Goal: Task Accomplishment & Management: Complete application form

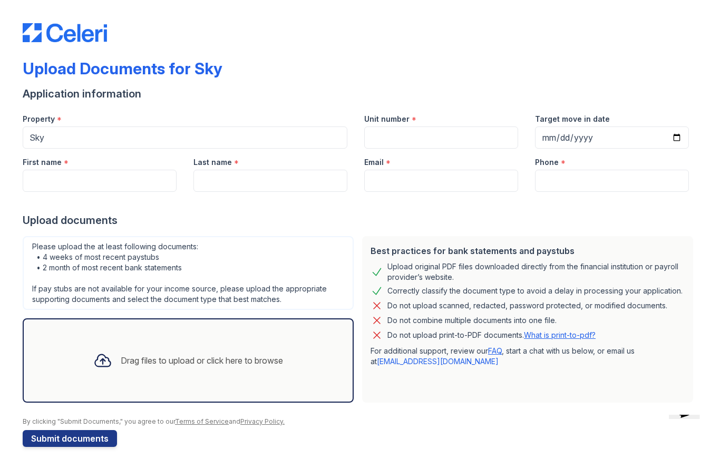
scroll to position [2, 0]
click at [178, 367] on div "Drag files to upload or click here to browse" at bounding box center [202, 360] width 162 height 13
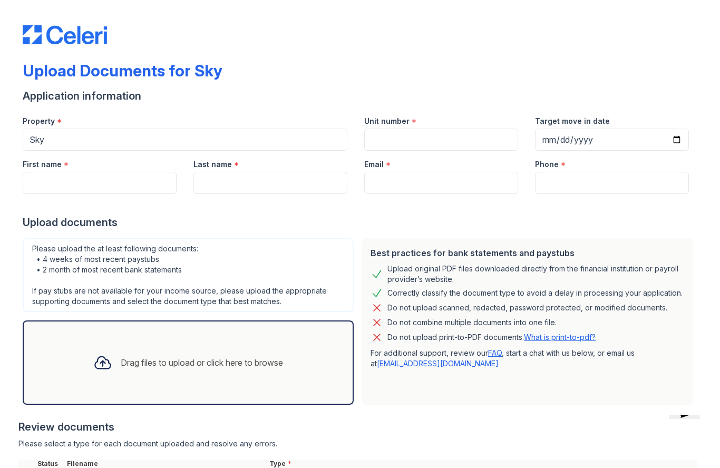
scroll to position [0, 0]
click at [103, 186] on input "First name" at bounding box center [100, 183] width 154 height 22
type input "[PERSON_NAME]"
click at [280, 181] on input "Last name" at bounding box center [271, 183] width 154 height 22
type input "Hung"
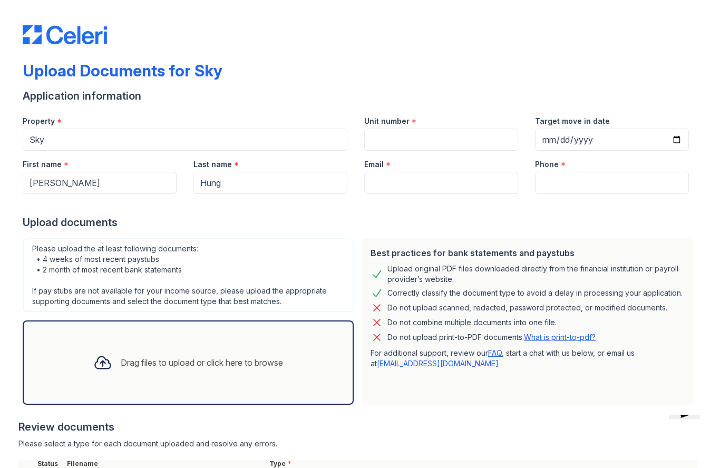
click at [437, 140] on input "Unit number" at bounding box center [441, 140] width 154 height 22
type input "26E"
click at [600, 136] on input "Target move in date" at bounding box center [612, 140] width 154 height 22
click at [608, 141] on input "[DATE]" at bounding box center [612, 140] width 154 height 22
type input "[DATE]"
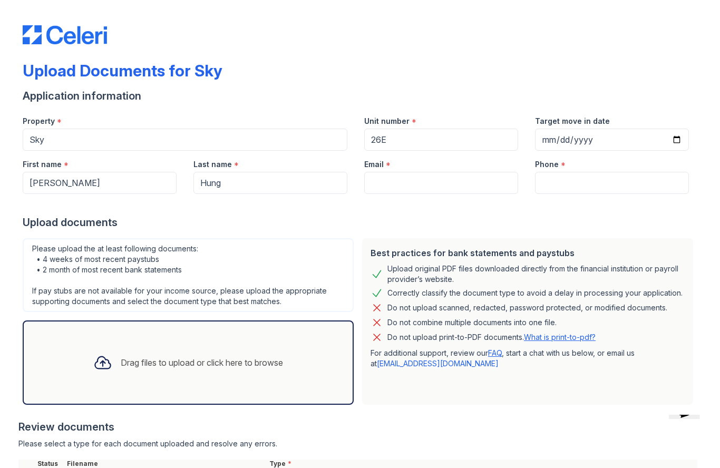
click at [450, 187] on input "Email" at bounding box center [441, 183] width 154 height 22
type input "[EMAIL_ADDRESS][DOMAIN_NAME]"
click at [599, 186] on input "Phone" at bounding box center [612, 183] width 154 height 22
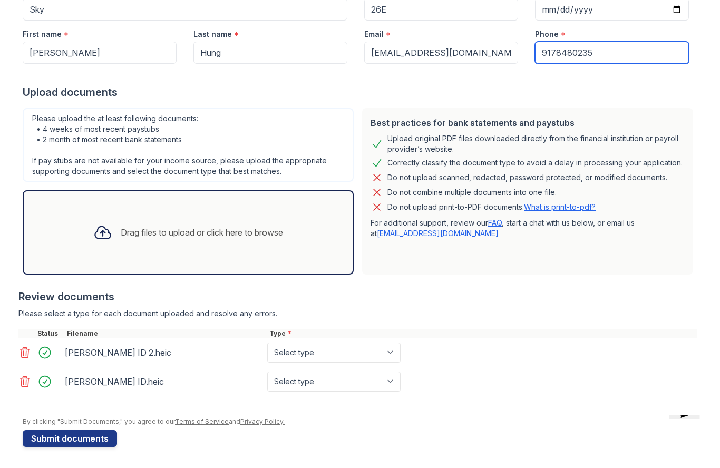
scroll to position [130, 0]
type input "9178480235"
click at [178, 236] on div "Drag files to upload or click here to browse" at bounding box center [202, 232] width 162 height 13
click at [206, 237] on div "Drag files to upload or click here to browse" at bounding box center [202, 232] width 162 height 13
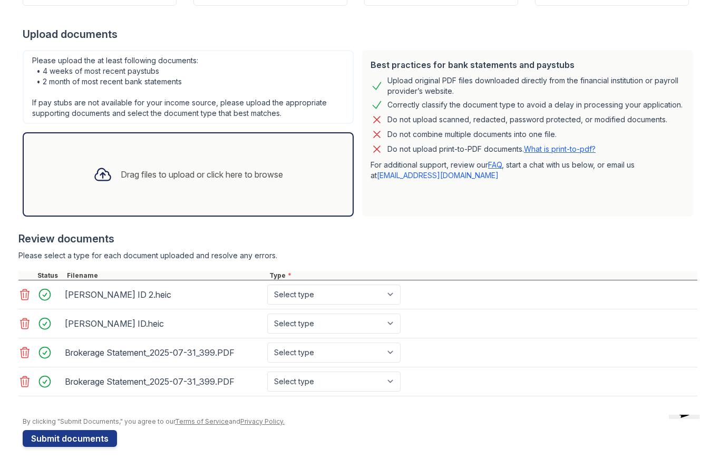
scroll to position [188, 0]
click at [391, 353] on select "Select type Paystub Bank Statement Offer Letter Tax Documents Benefit Award Let…" at bounding box center [333, 353] width 133 height 20
select select "bank_statement"
click at [391, 387] on select "Select type Paystub Bank Statement Offer Letter Tax Documents Benefit Award Let…" at bounding box center [333, 382] width 133 height 20
select select "bank_statement"
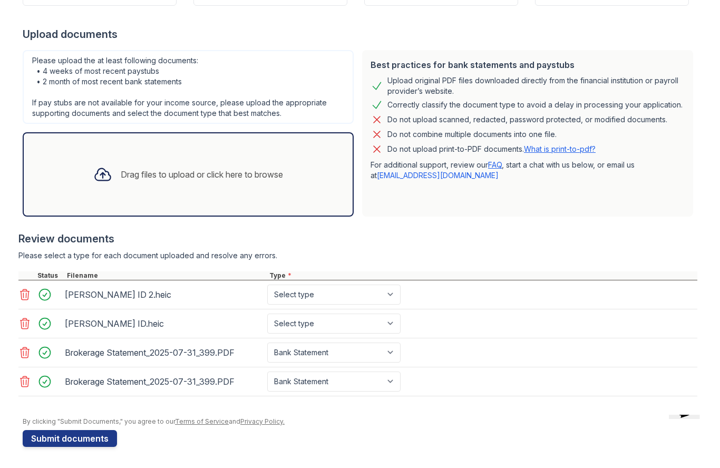
click at [393, 330] on select "Select type Paystub Bank Statement Offer Letter Tax Documents Benefit Award Let…" at bounding box center [333, 324] width 133 height 20
click at [383, 296] on select "Select type Paystub Bank Statement Offer Letter Tax Documents Benefit Award Let…" at bounding box center [333, 295] width 133 height 20
click at [99, 442] on button "Submit documents" at bounding box center [70, 438] width 94 height 17
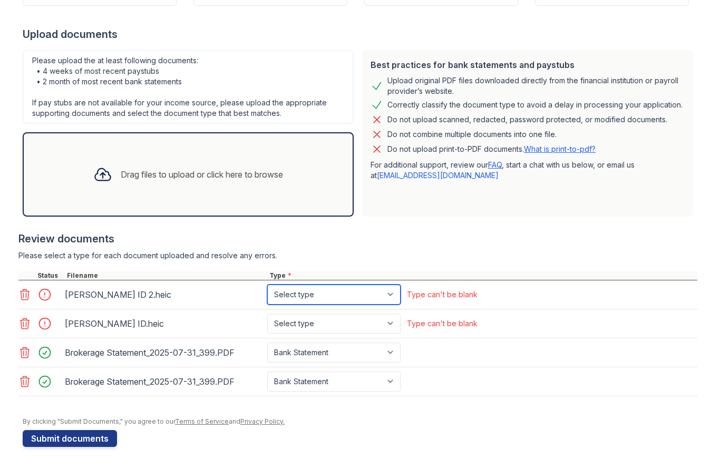
click at [388, 295] on select "Select type Paystub Bank Statement Offer Letter Tax Documents Benefit Award Let…" at bounding box center [333, 295] width 133 height 20
select select "other"
click at [391, 326] on select "Select type Paystub Bank Statement Offer Letter Tax Documents Benefit Award Let…" at bounding box center [333, 324] width 133 height 20
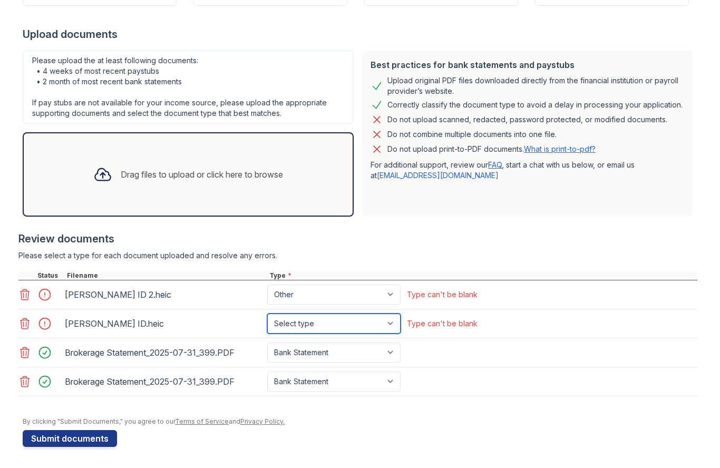
select select "other"
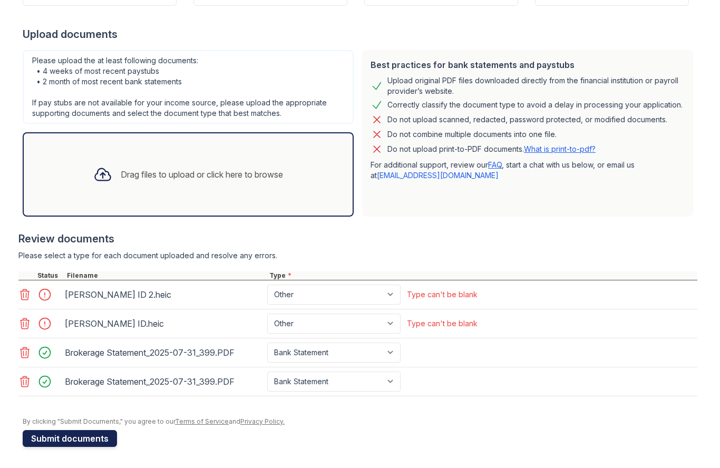
click at [103, 440] on button "Submit documents" at bounding box center [70, 438] width 94 height 17
